Goal: Use online tool/utility: Utilize a website feature to perform a specific function

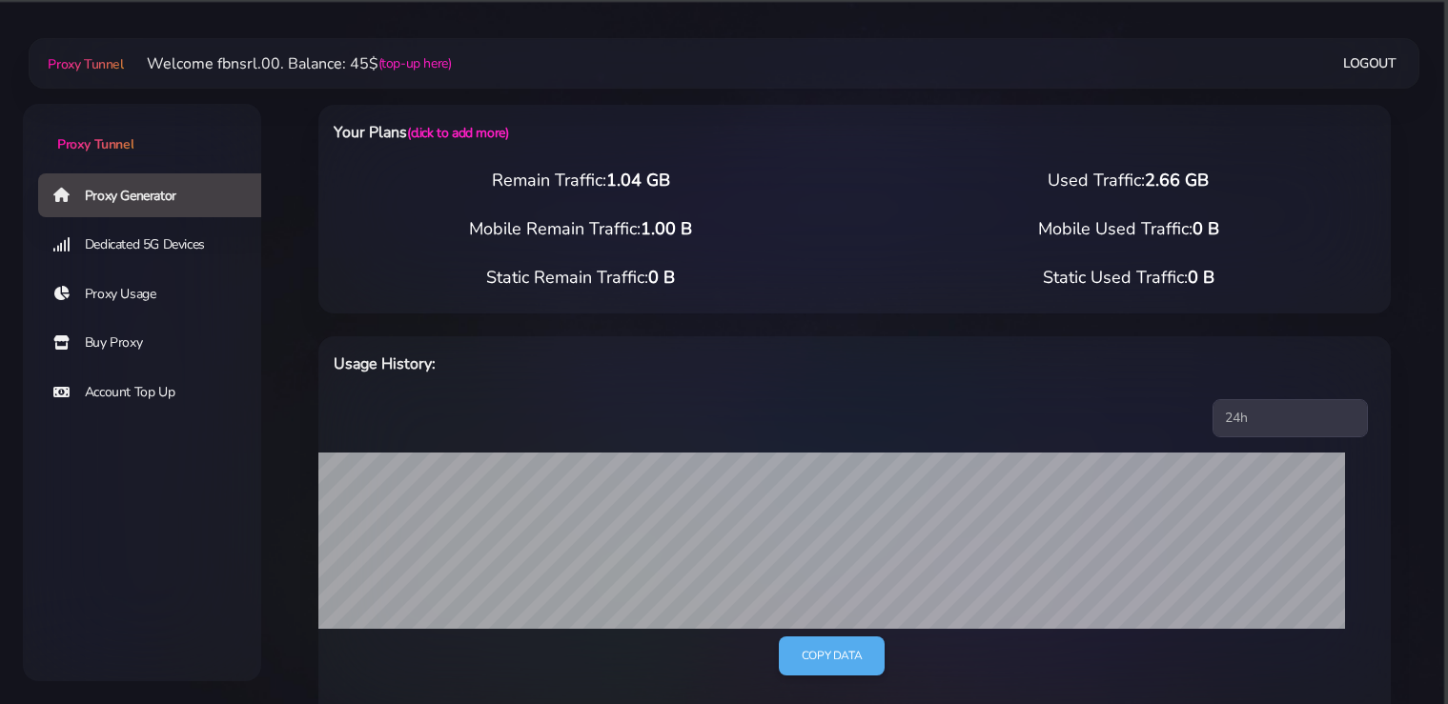
select select "static"
select select "IT"
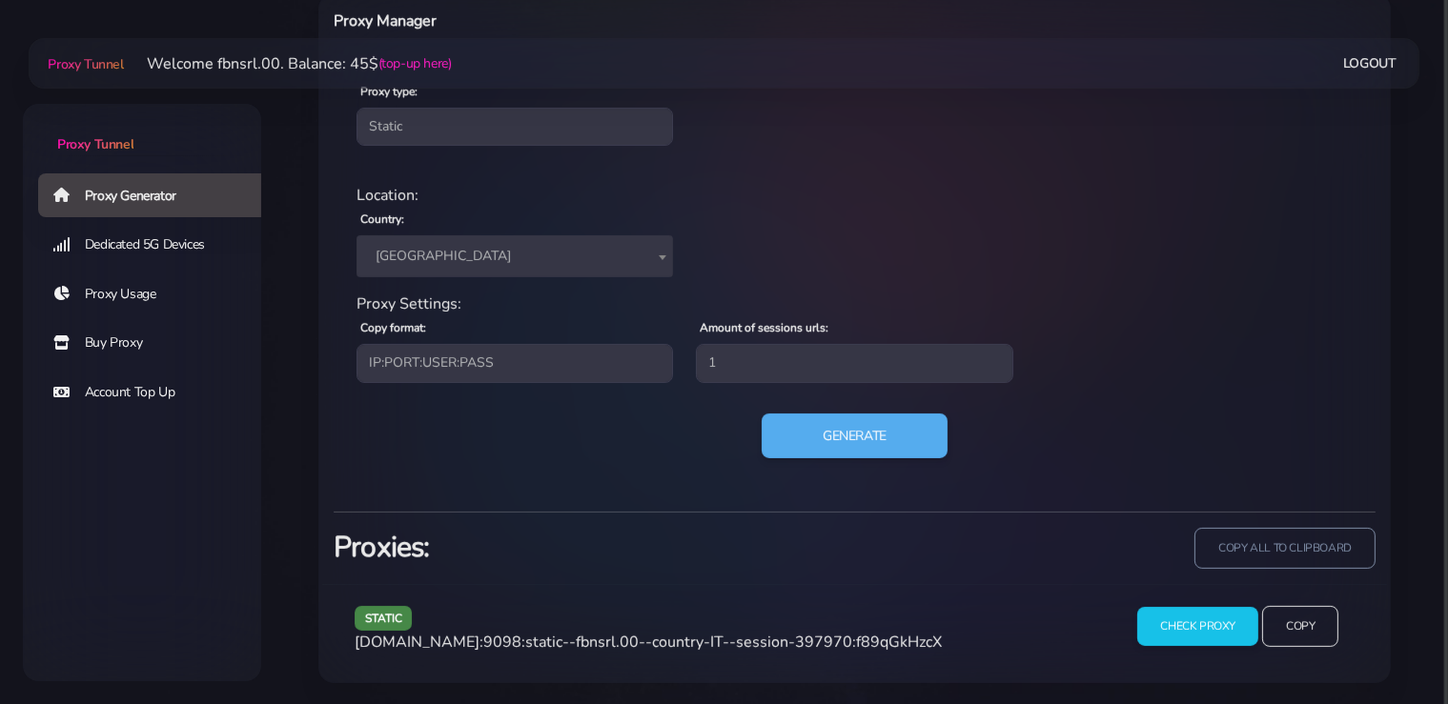
scroll to position [766, 0]
click at [479, 266] on span "[GEOGRAPHIC_DATA]" at bounding box center [515, 256] width 316 height 42
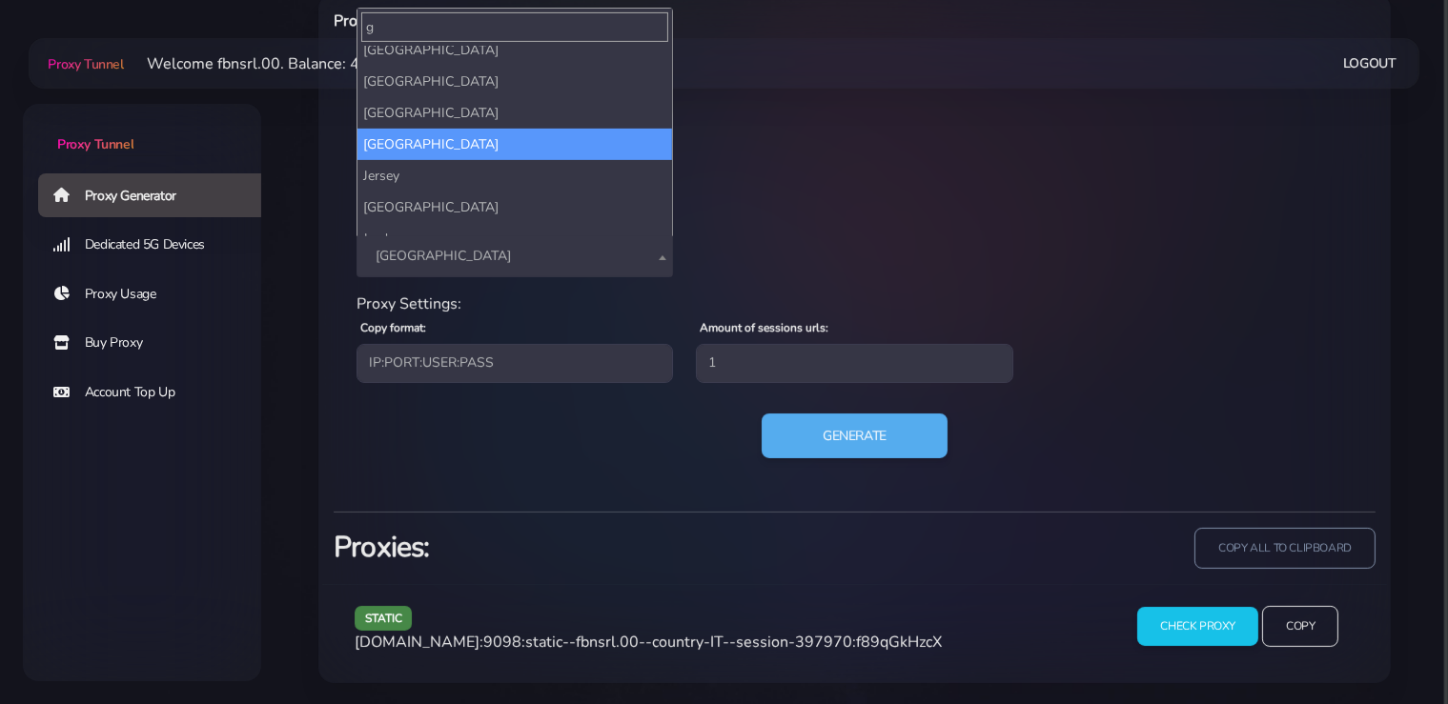
scroll to position [0, 0]
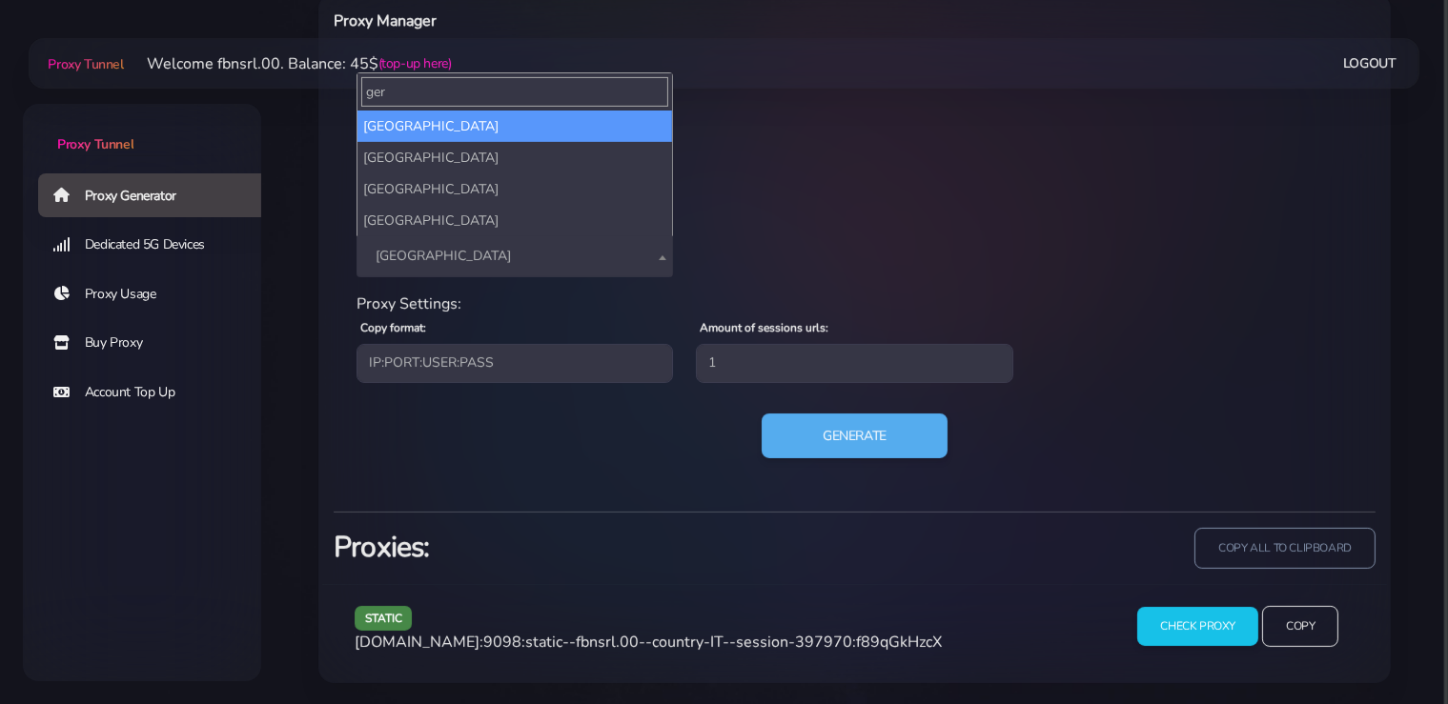
type input "ger"
select select "DE"
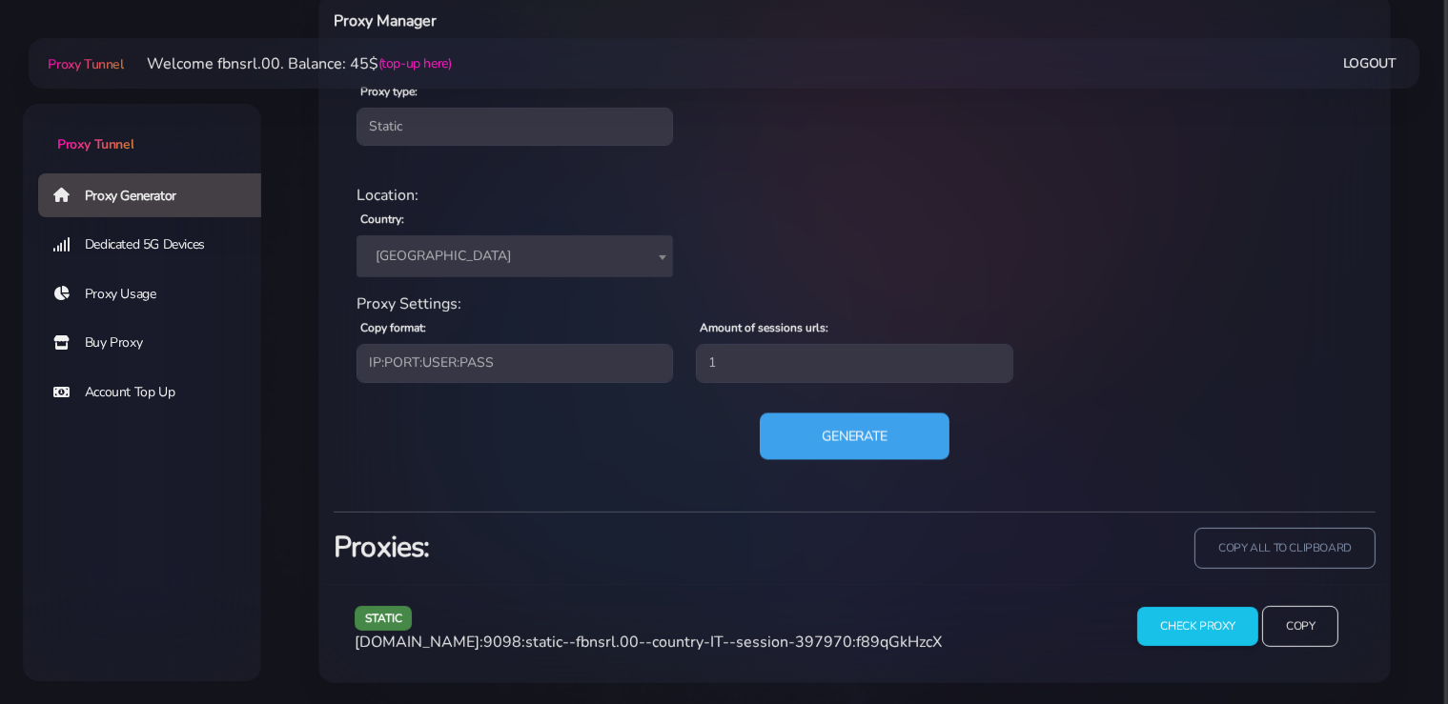
click at [826, 436] on button "Generate" at bounding box center [855, 436] width 190 height 47
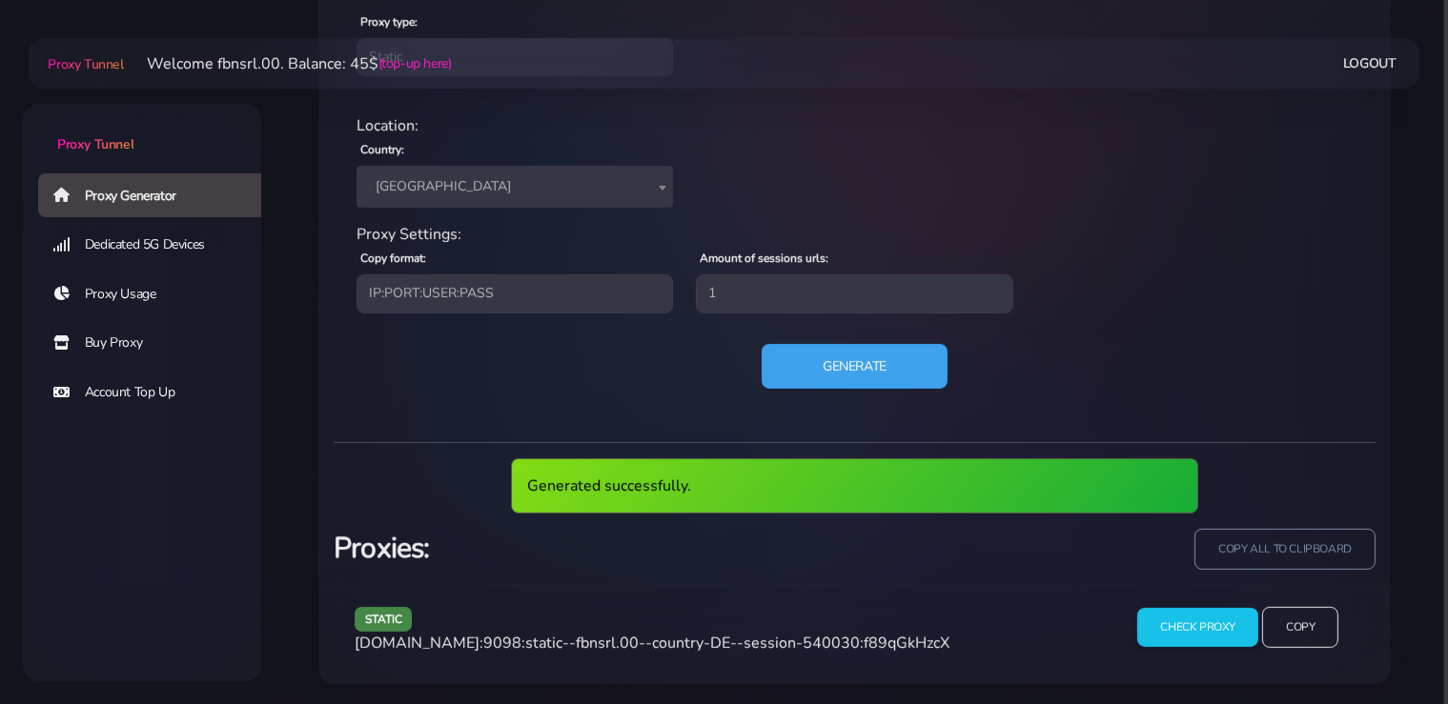
scroll to position [766, 0]
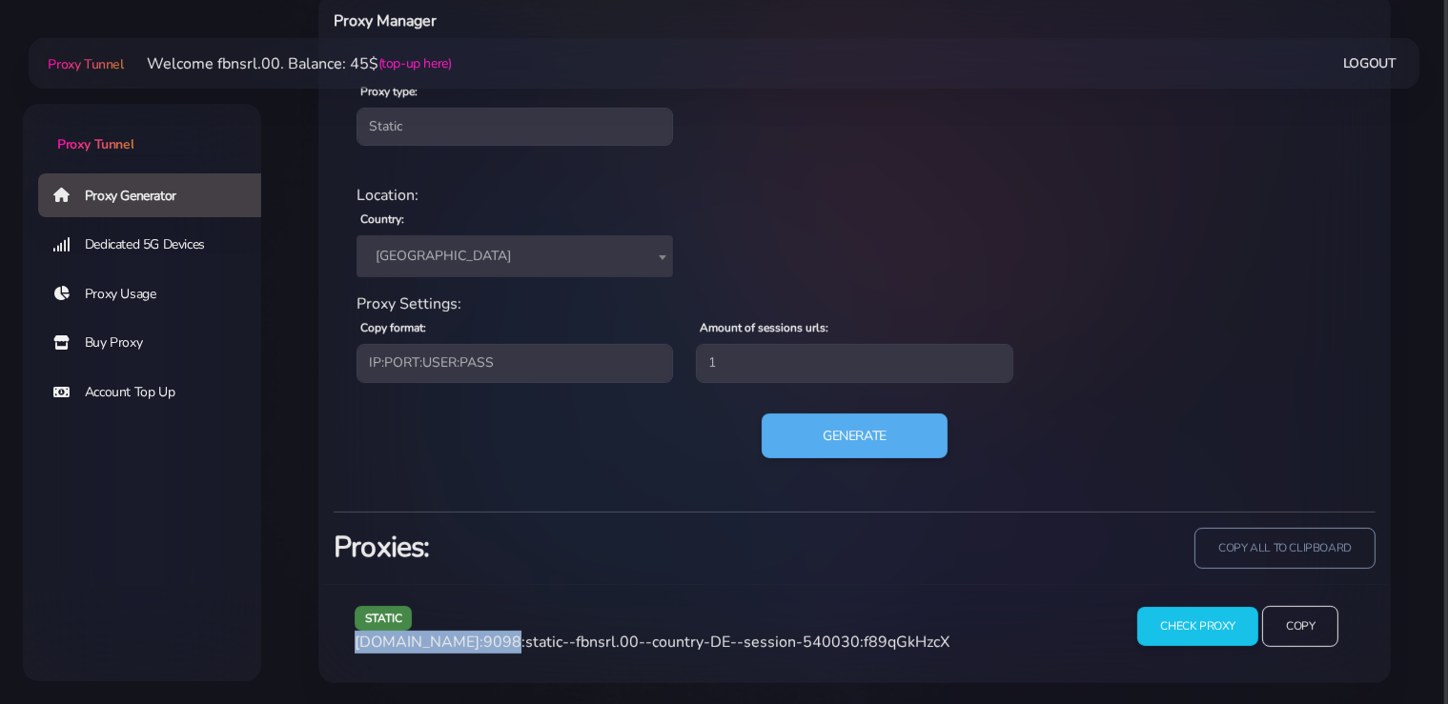
drag, startPoint x: 482, startPoint y: 639, endPoint x: 353, endPoint y: 646, distance: 129.9
click at [353, 646] on div "static [DOMAIN_NAME]:9098:static--fbnsrl.00--country-DE--session-540030:f89qGkH…" at bounding box center [726, 634] width 767 height 56
copy span "[DOMAIN_NAME]"
click at [501, 639] on span "[DOMAIN_NAME]:9098:static--fbnsrl.00--country-DE--session-540030:f89qGkHzcX" at bounding box center [652, 642] width 595 height 21
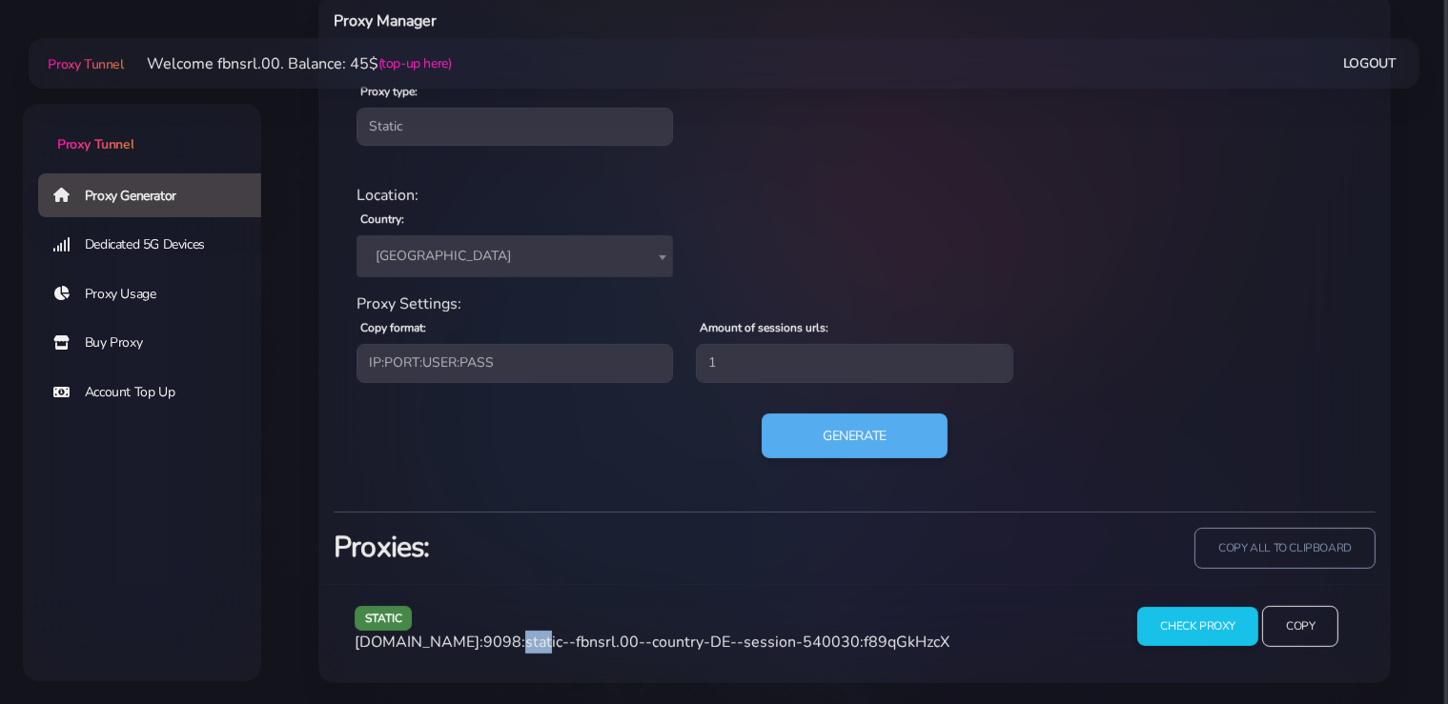
copy span "9098"
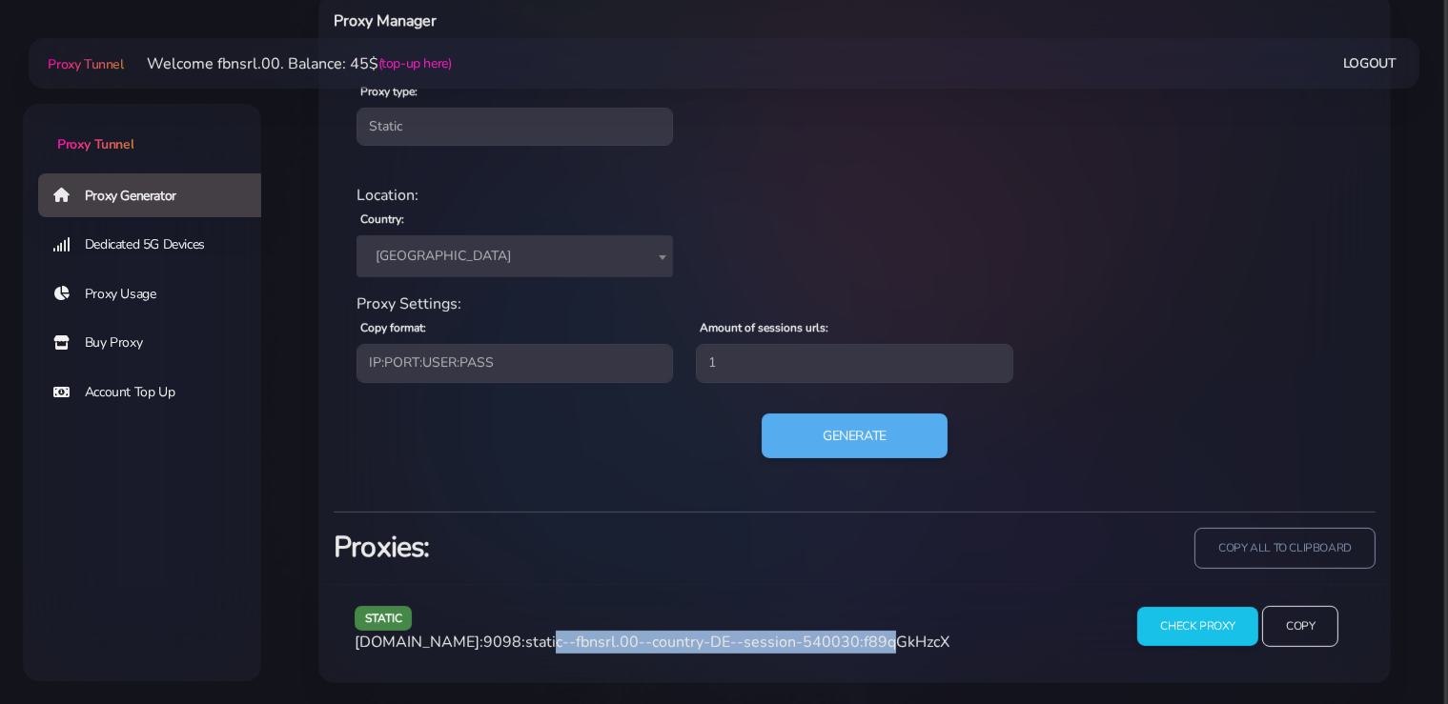
drag, startPoint x: 851, startPoint y: 639, endPoint x: 528, endPoint y: 648, distance: 323.3
click at [528, 648] on span "[DOMAIN_NAME]:9098:static--fbnsrl.00--country-DE--session-540030:f89qGkHzcX" at bounding box center [652, 642] width 595 height 21
copy span "static--fbnsrl.00--country-DE--session-540030"
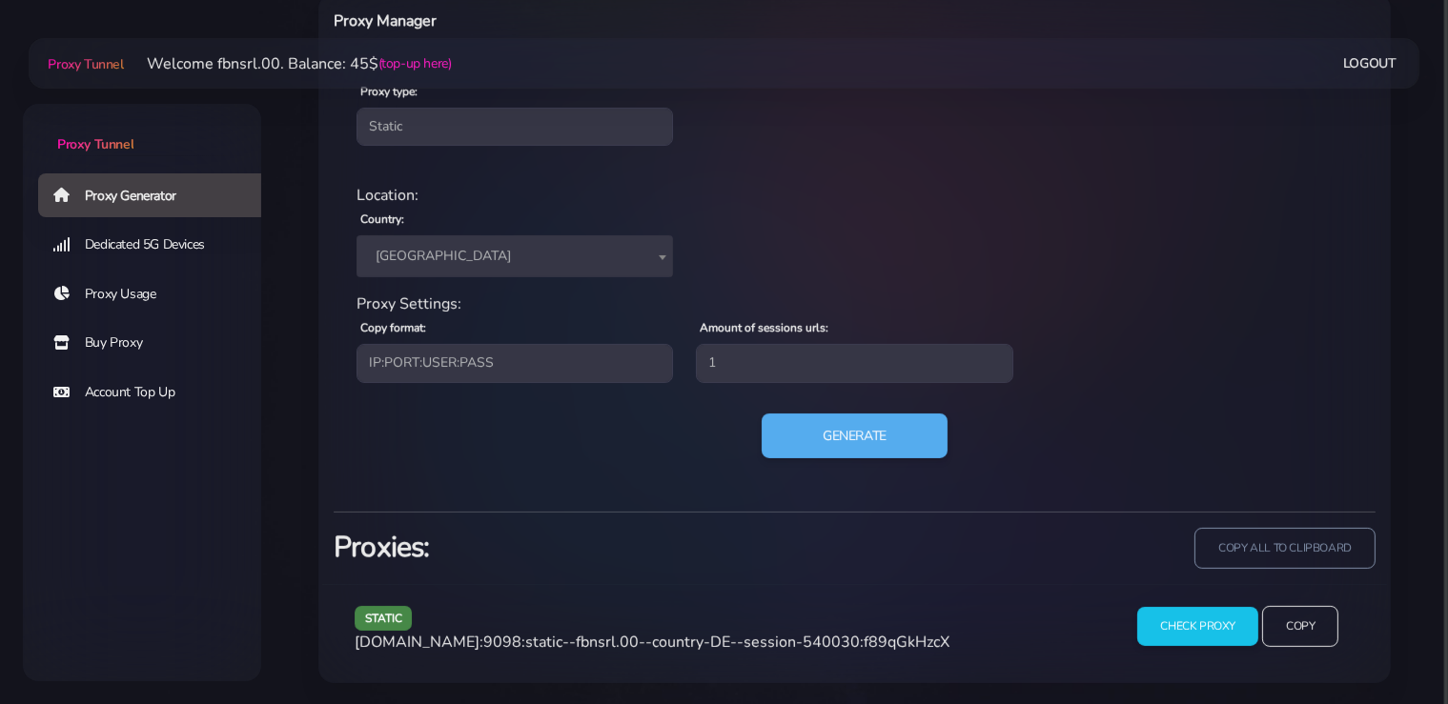
click at [900, 643] on span "[DOMAIN_NAME]:9098:static--fbnsrl.00--country-DE--session-540030:f89qGkHzcX" at bounding box center [652, 642] width 595 height 21
copy span "f89qGkHzcX"
